Goal: Task Accomplishment & Management: Complete application form

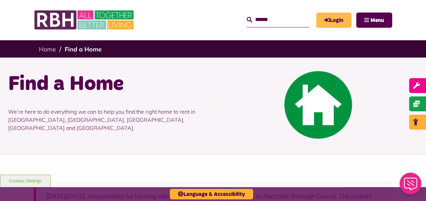
click at [0, 0] on icon "MyRBH" at bounding box center [0, 0] width 0 height 0
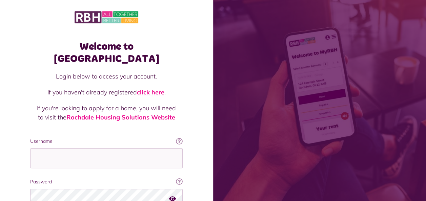
click at [155, 88] on link "click here" at bounding box center [150, 92] width 27 height 8
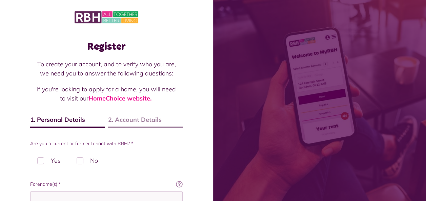
click at [85, 163] on label "No" at bounding box center [87, 161] width 36 height 20
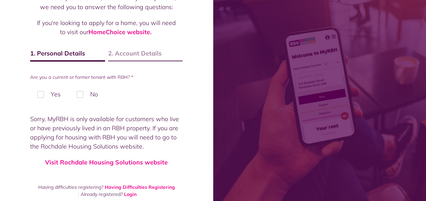
scroll to position [73, 0]
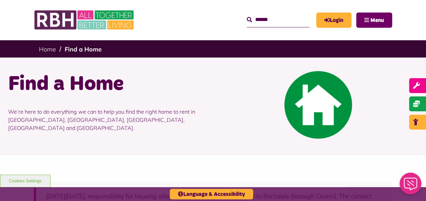
click at [368, 19] on button "Menu" at bounding box center [374, 20] width 36 height 15
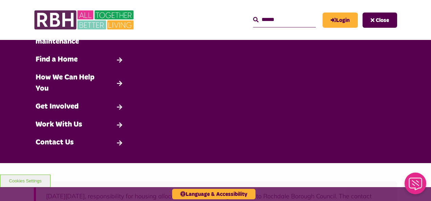
scroll to position [70, 0]
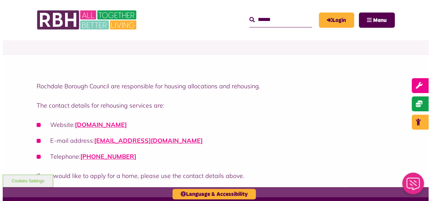
scroll to position [86, 0]
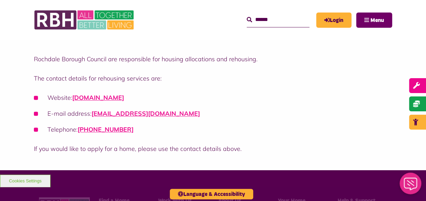
click at [376, 21] on span "Menu" at bounding box center [377, 20] width 14 height 5
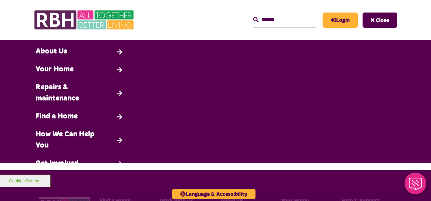
scroll to position [0, 0]
